Goal: Task Accomplishment & Management: Manage account settings

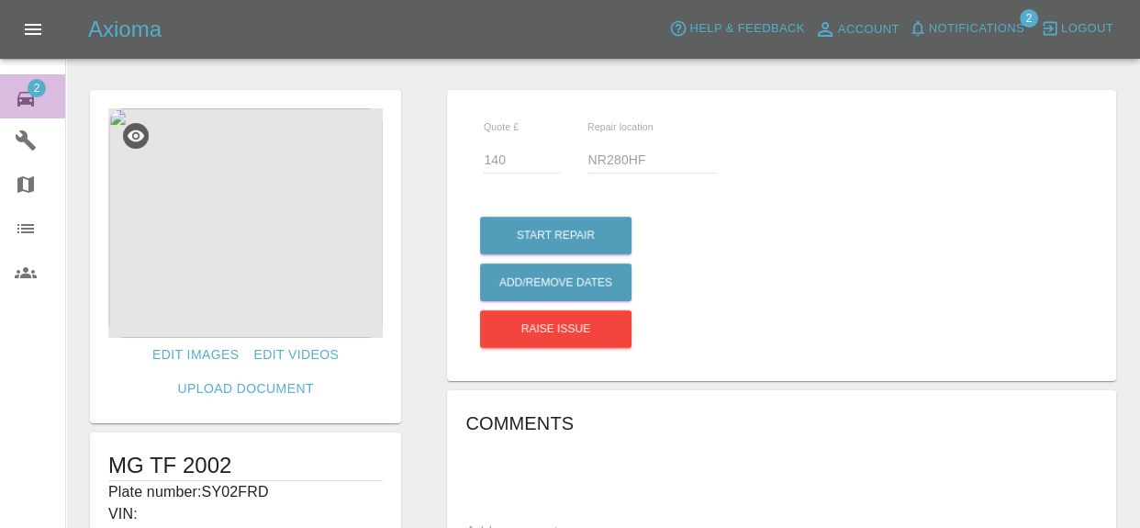
click at [12, 98] on link "2 Repair home" at bounding box center [32, 96] width 65 height 44
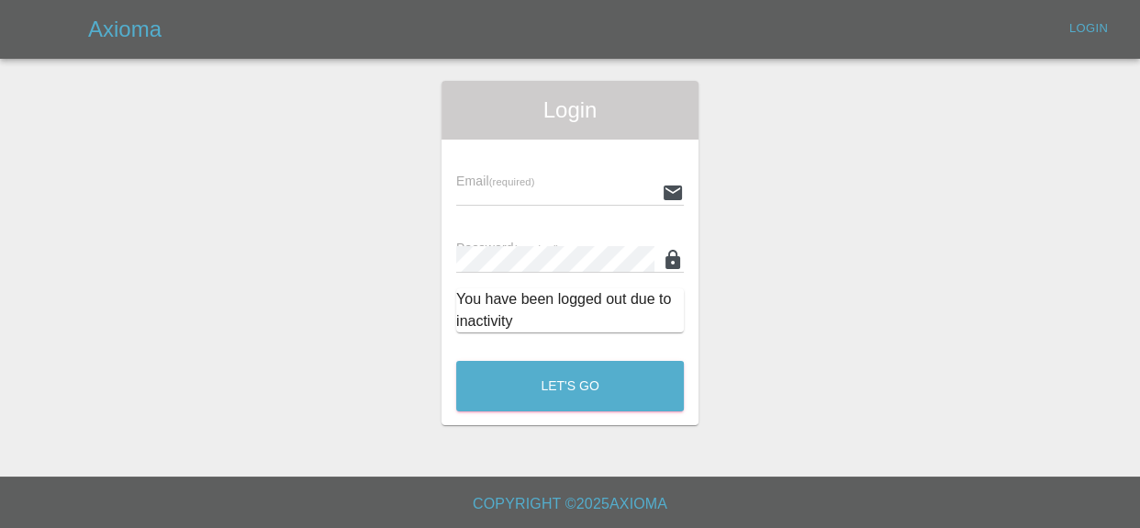
type input "[EMAIL_ADDRESS][DOMAIN_NAME]"
click at [1003, 31] on div "Axioma Login" at bounding box center [614, 29] width 1052 height 29
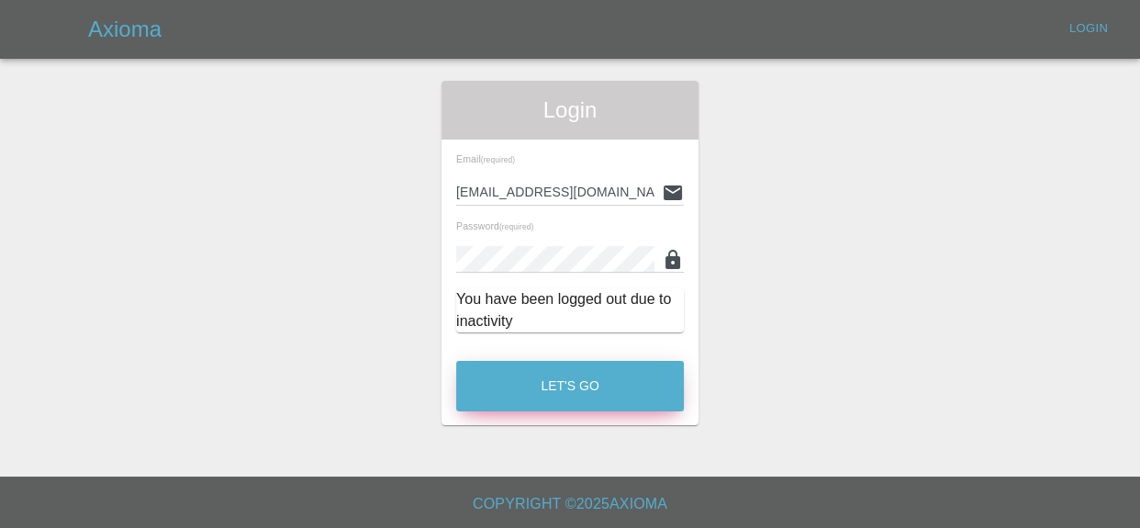
click at [604, 384] on button "Let's Go" at bounding box center [570, 386] width 228 height 50
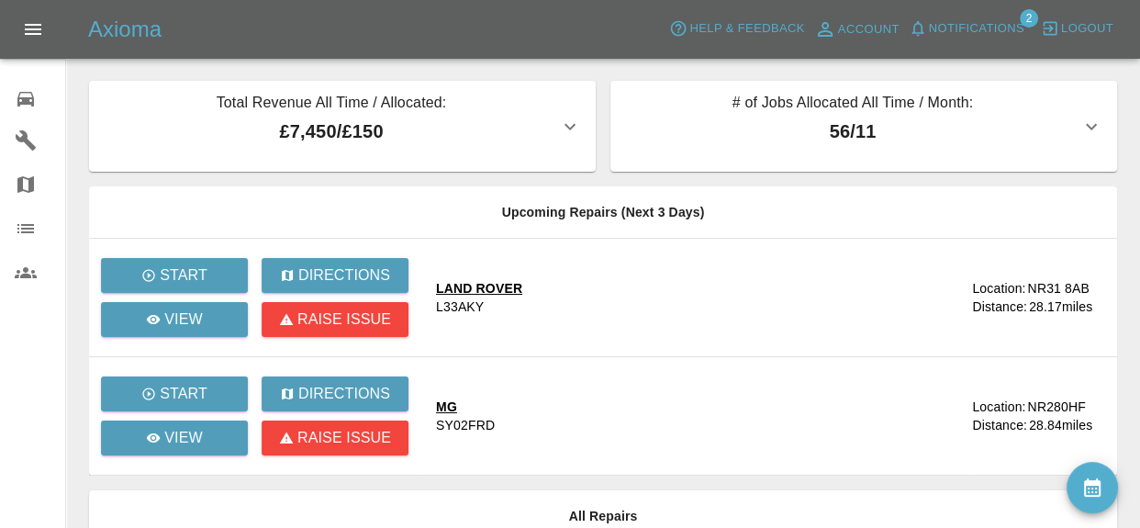
click at [985, 27] on span "Notifications" at bounding box center [976, 28] width 95 height 21
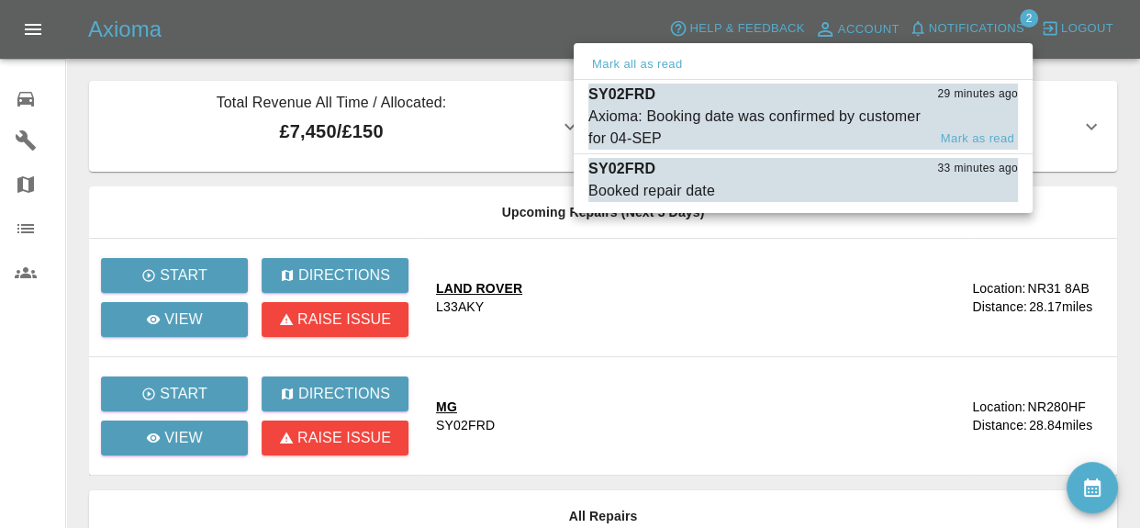
click at [769, 117] on div "Axioma: Booking date was confirmed by customer for 04-SEP" at bounding box center [758, 128] width 338 height 44
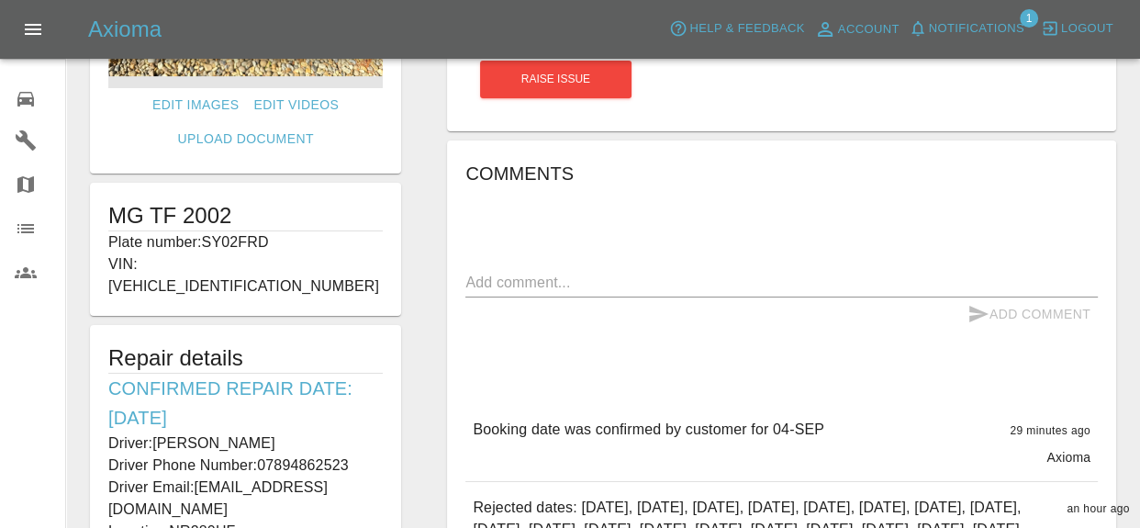
scroll to position [374, 0]
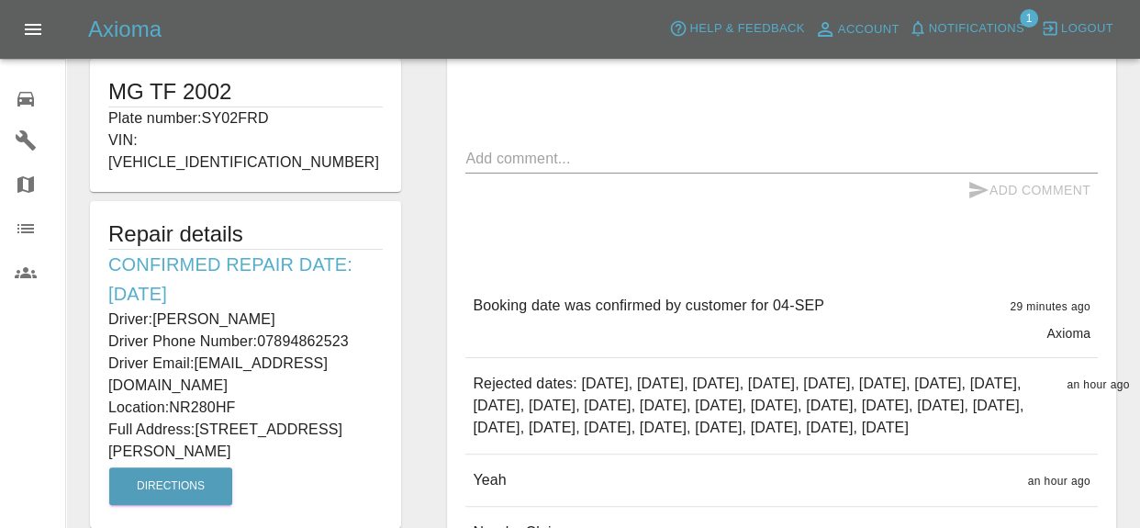
drag, startPoint x: 203, startPoint y: 376, endPoint x: 228, endPoint y: 408, distance: 39.9
click at [228, 419] on p "Full Address: [STREET_ADDRESS][PERSON_NAME]" at bounding box center [245, 441] width 275 height 44
click at [212, 419] on p "Full Address: [STREET_ADDRESS][PERSON_NAME]" at bounding box center [245, 441] width 275 height 44
drag, startPoint x: 199, startPoint y: 378, endPoint x: 223, endPoint y: 404, distance: 35.1
click at [223, 419] on p "Full Address: [STREET_ADDRESS][PERSON_NAME]" at bounding box center [245, 441] width 275 height 44
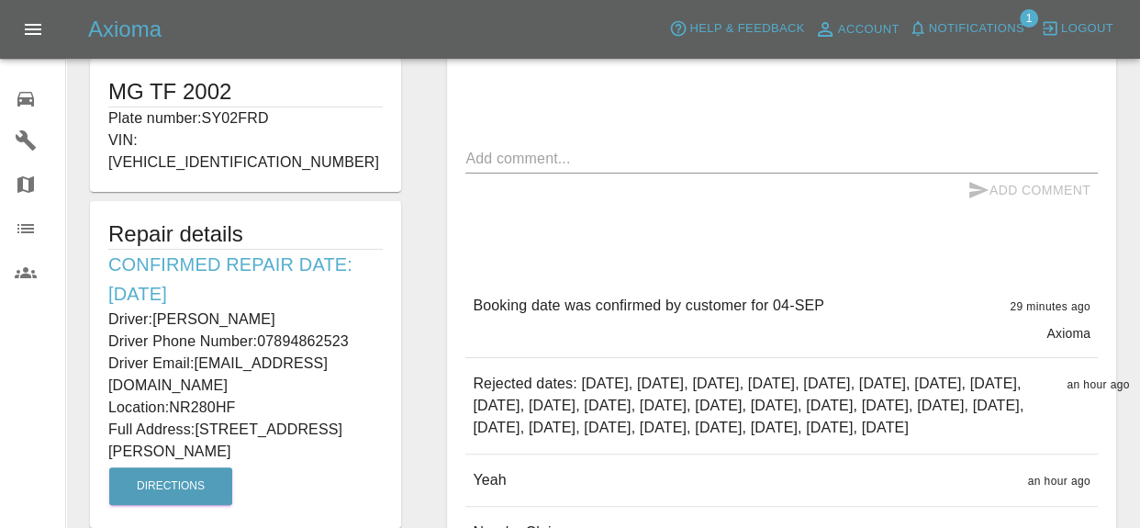
copy p "[STREET_ADDRESS][PERSON_NAME]"
click at [204, 331] on p "Driver Phone Number: [PHONE_NUMBER]" at bounding box center [245, 342] width 275 height 22
drag, startPoint x: 105, startPoint y: 239, endPoint x: 240, endPoint y: 406, distance: 214.8
click at [240, 406] on div "Repair details Confirmed Repair Date: [DATE] Driver: [PERSON_NAME] Driver Phone…" at bounding box center [245, 364] width 311 height 327
copy div "Confirmed Repair Date: [DATE] Driver: [PERSON_NAME] Driver Phone Number: 078948…"
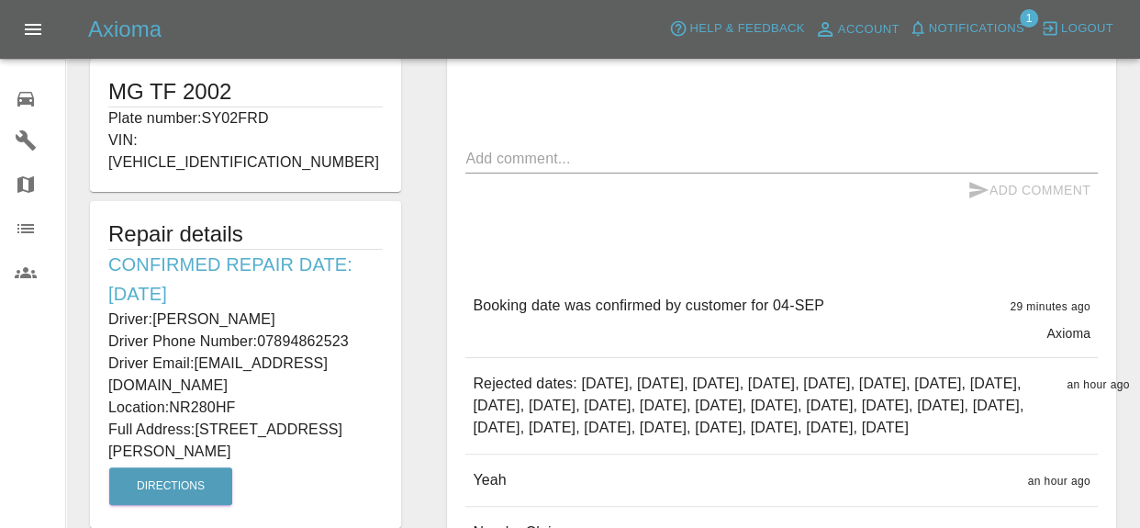
click at [33, 93] on icon at bounding box center [26, 99] width 22 height 22
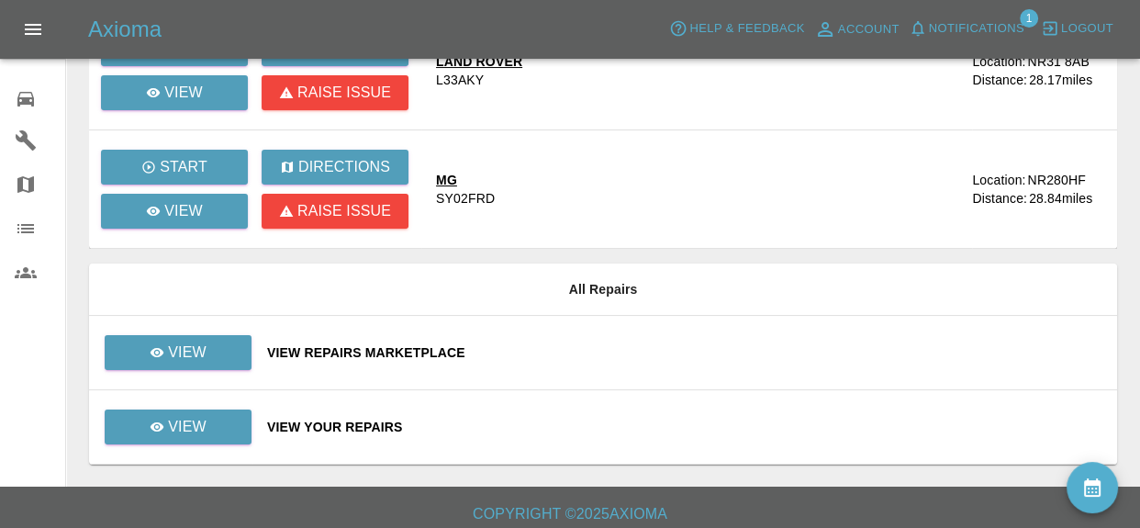
scroll to position [228, 0]
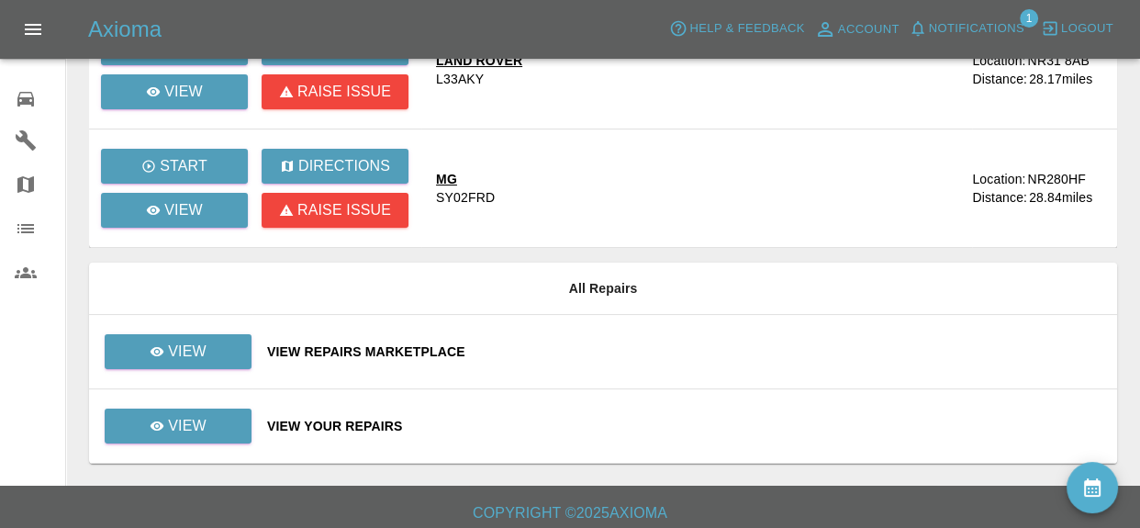
click at [291, 426] on div "View Your Repairs" at bounding box center [685, 426] width 836 height 18
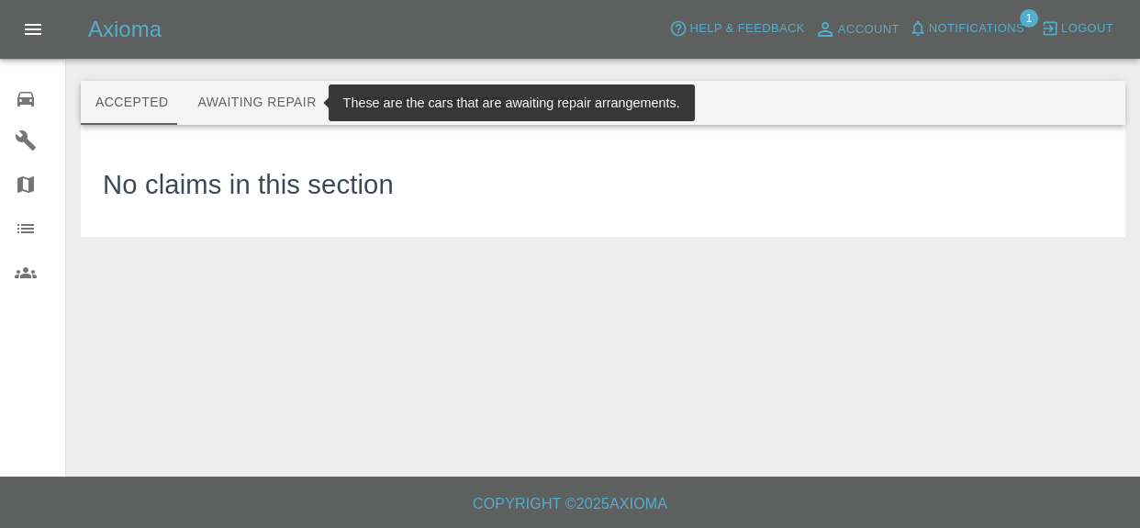
click at [234, 84] on button "Awaiting Repair" at bounding box center [257, 103] width 148 height 44
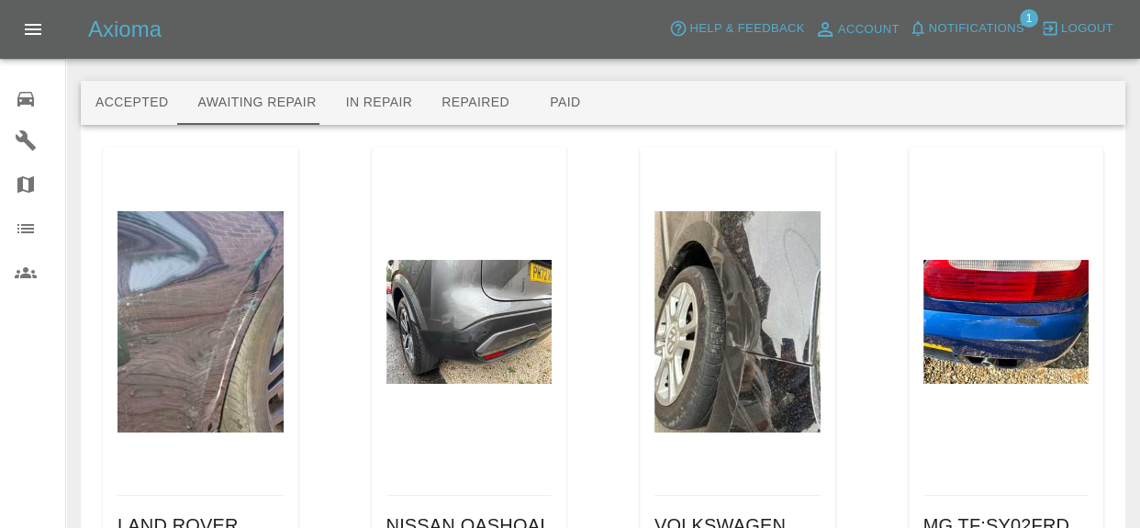
click at [1013, 27] on span "Notifications" at bounding box center [976, 28] width 95 height 21
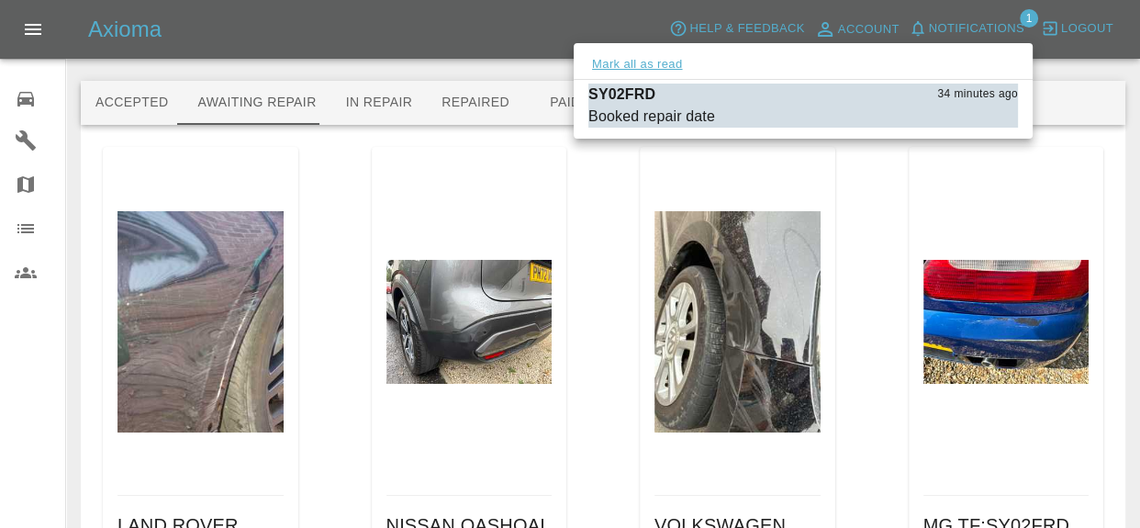
click at [610, 69] on button "Mark all as read" at bounding box center [637, 64] width 97 height 21
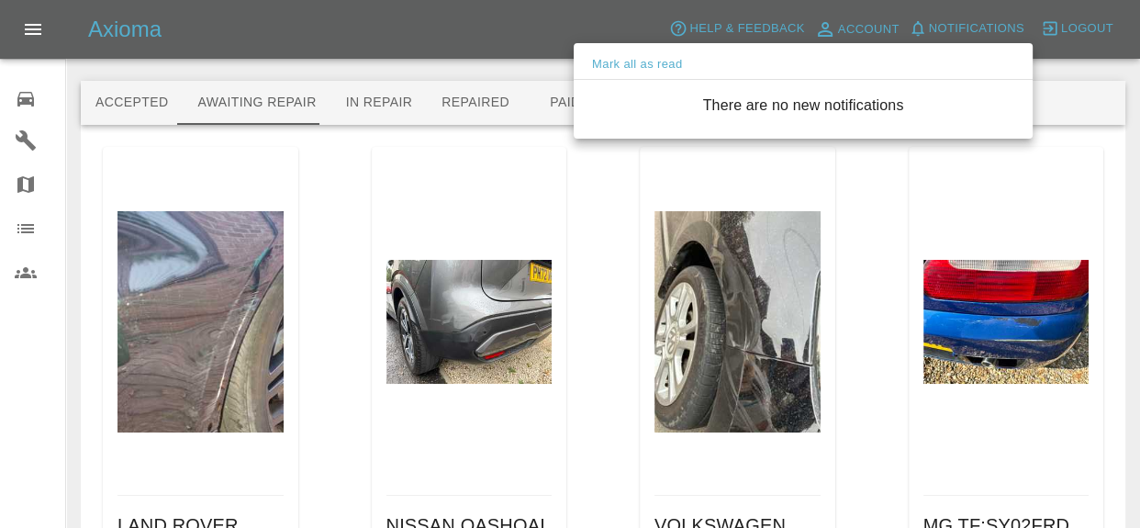
drag, startPoint x: 39, startPoint y: 113, endPoint x: 39, endPoint y: 103, distance: 10.1
click at [39, 109] on div at bounding box center [570, 264] width 1140 height 528
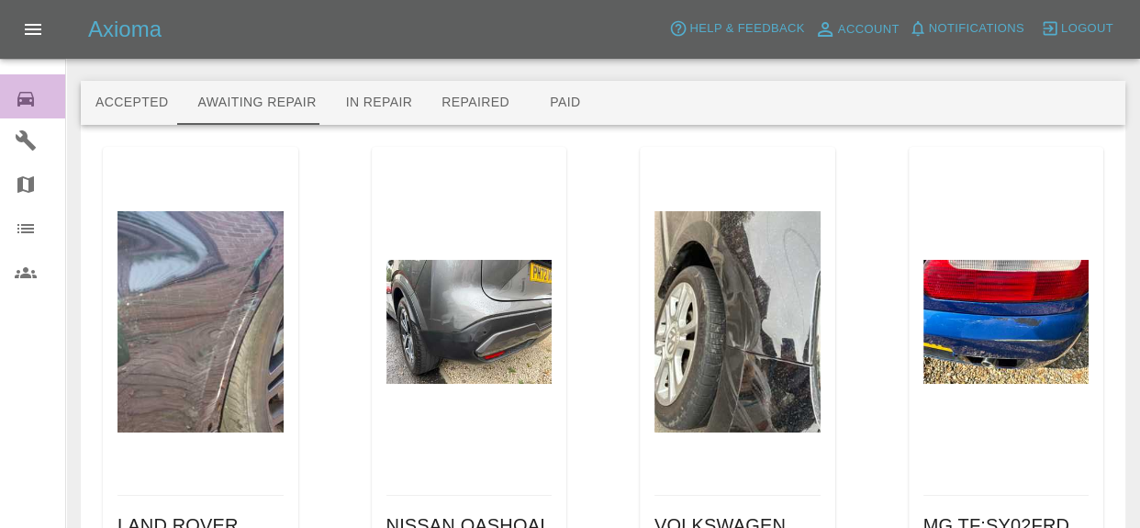
click at [28, 98] on icon at bounding box center [25, 99] width 17 height 15
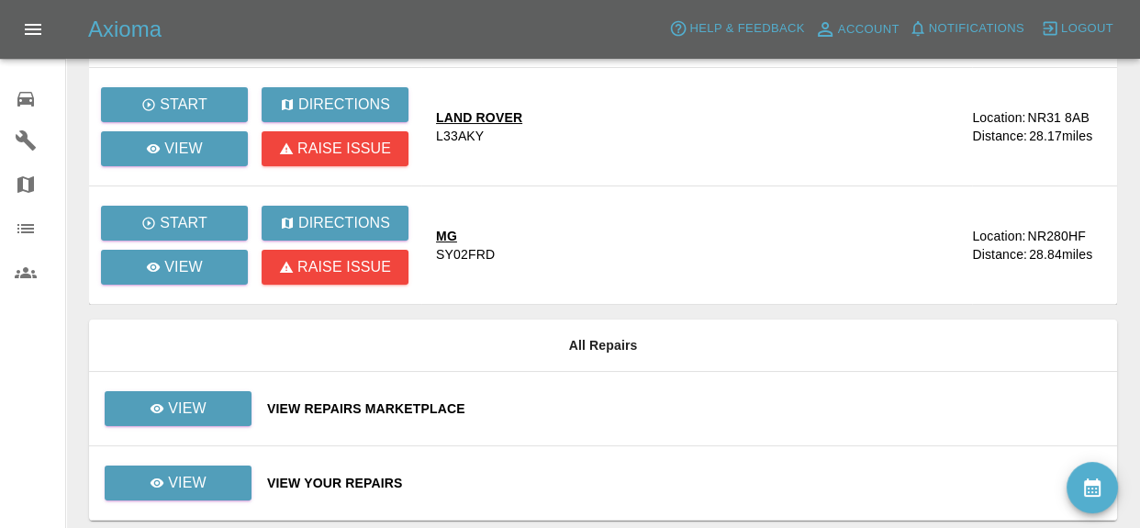
scroll to position [195, 0]
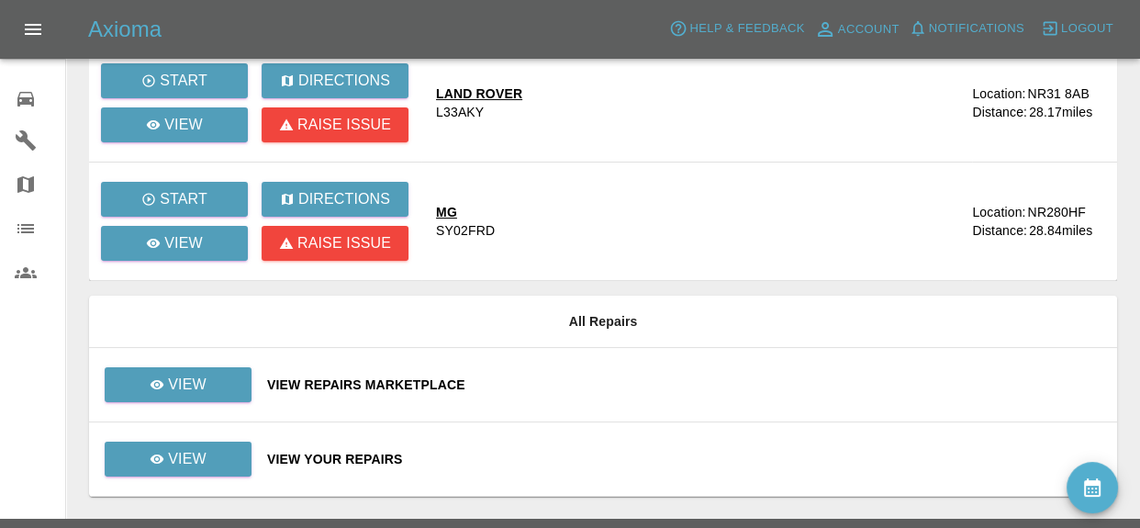
click at [405, 381] on div "View Repairs Marketplace" at bounding box center [685, 385] width 836 height 18
